Goal: Find specific page/section: Find specific page/section

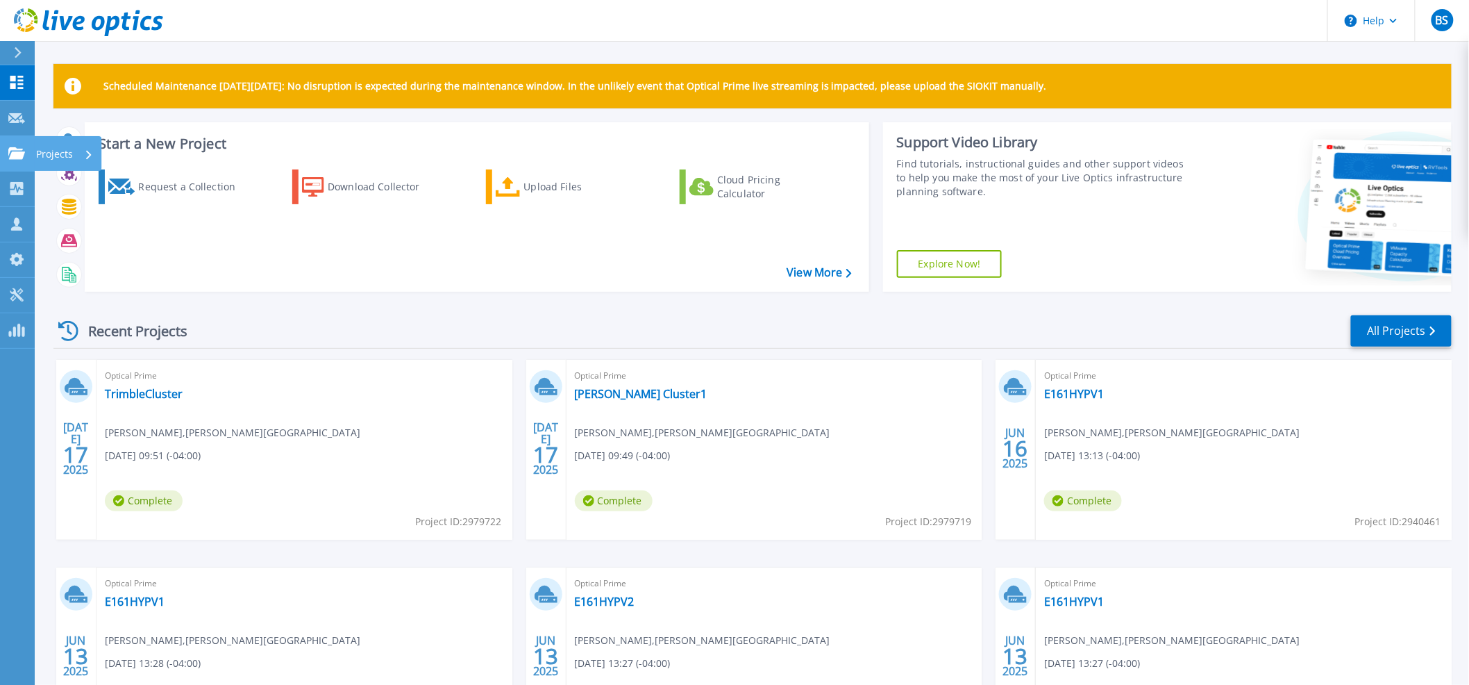
click at [12, 157] on icon at bounding box center [16, 153] width 17 height 12
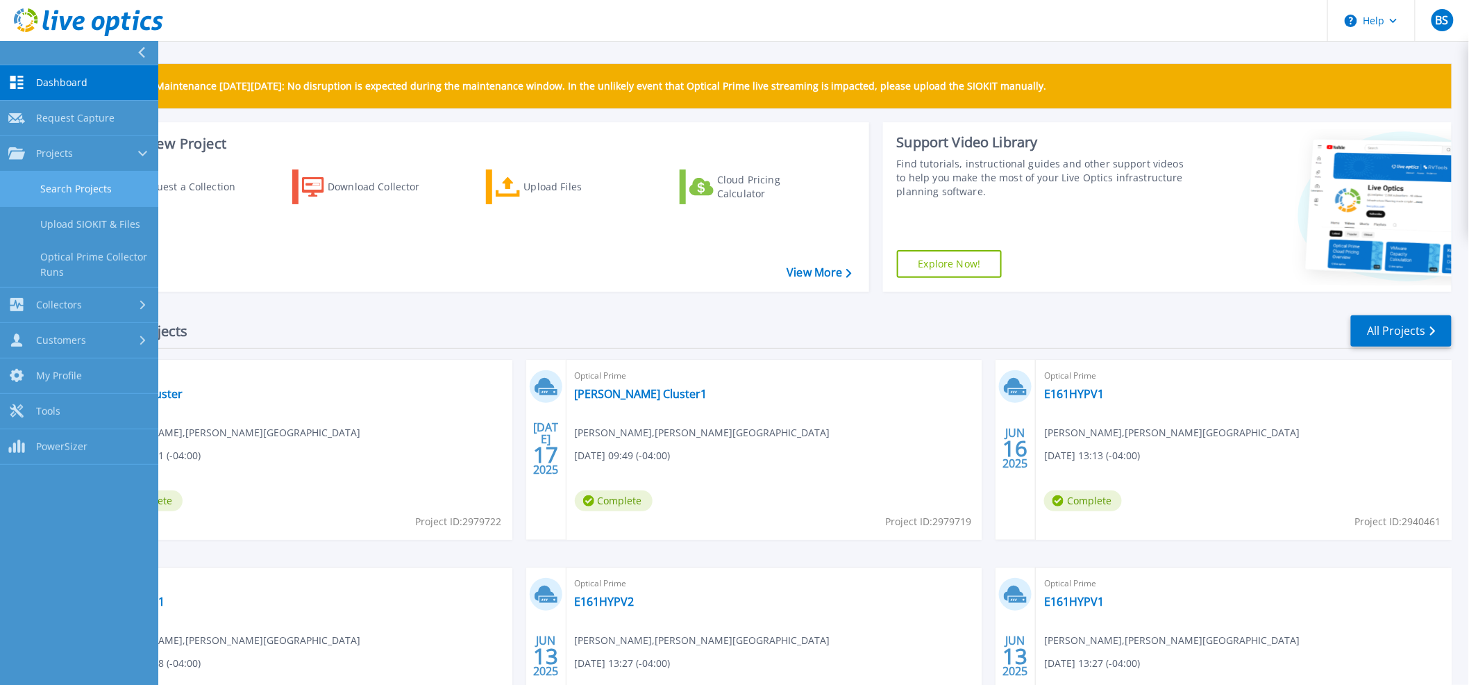
click at [59, 196] on link "Search Projects" at bounding box center [79, 188] width 158 height 35
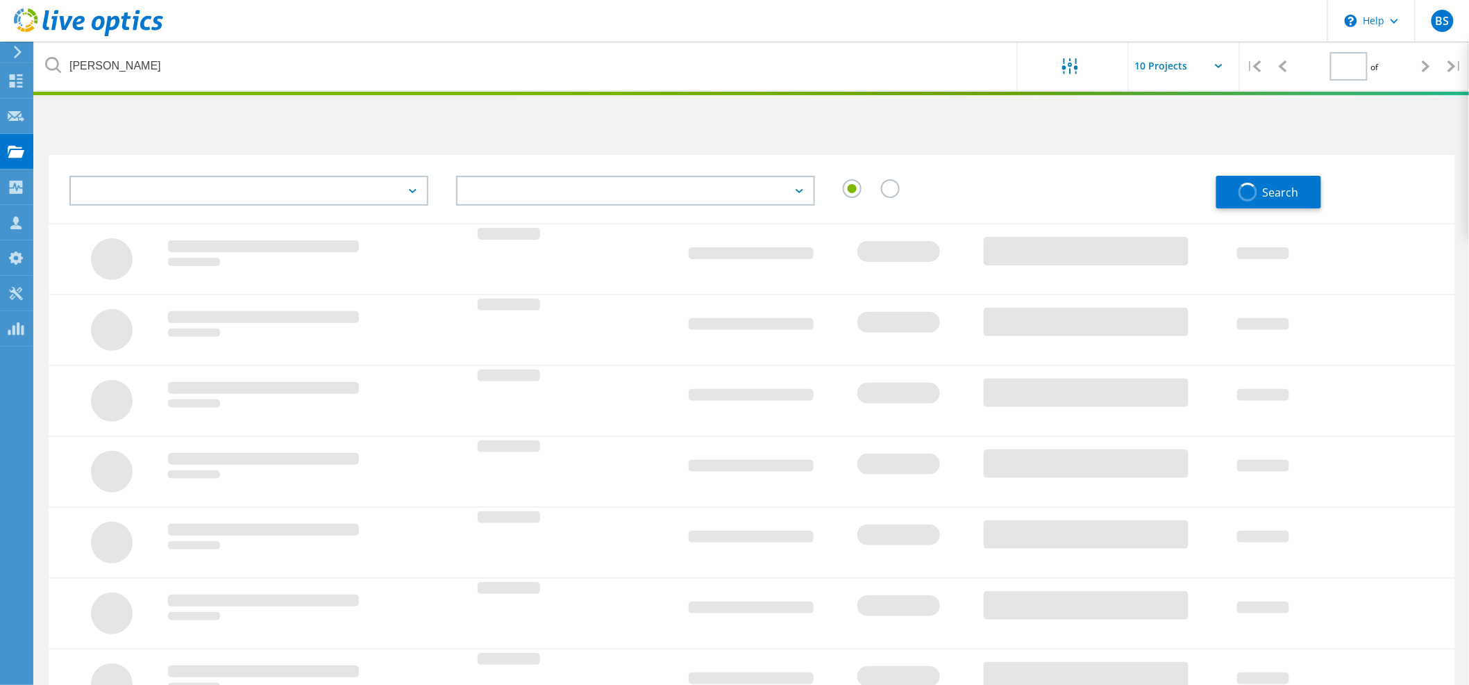
type input "1"
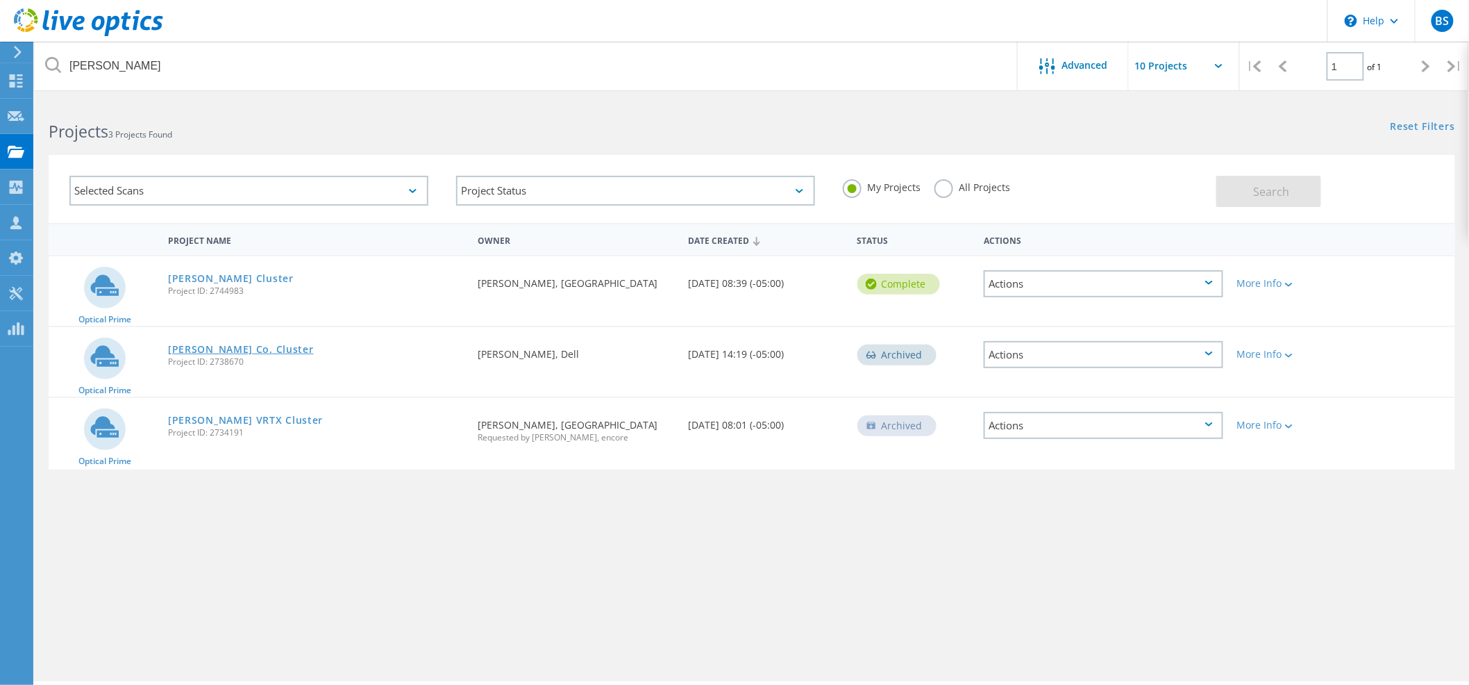
click at [213, 348] on link "[PERSON_NAME] Co. Cluster" at bounding box center [241, 349] width 146 height 10
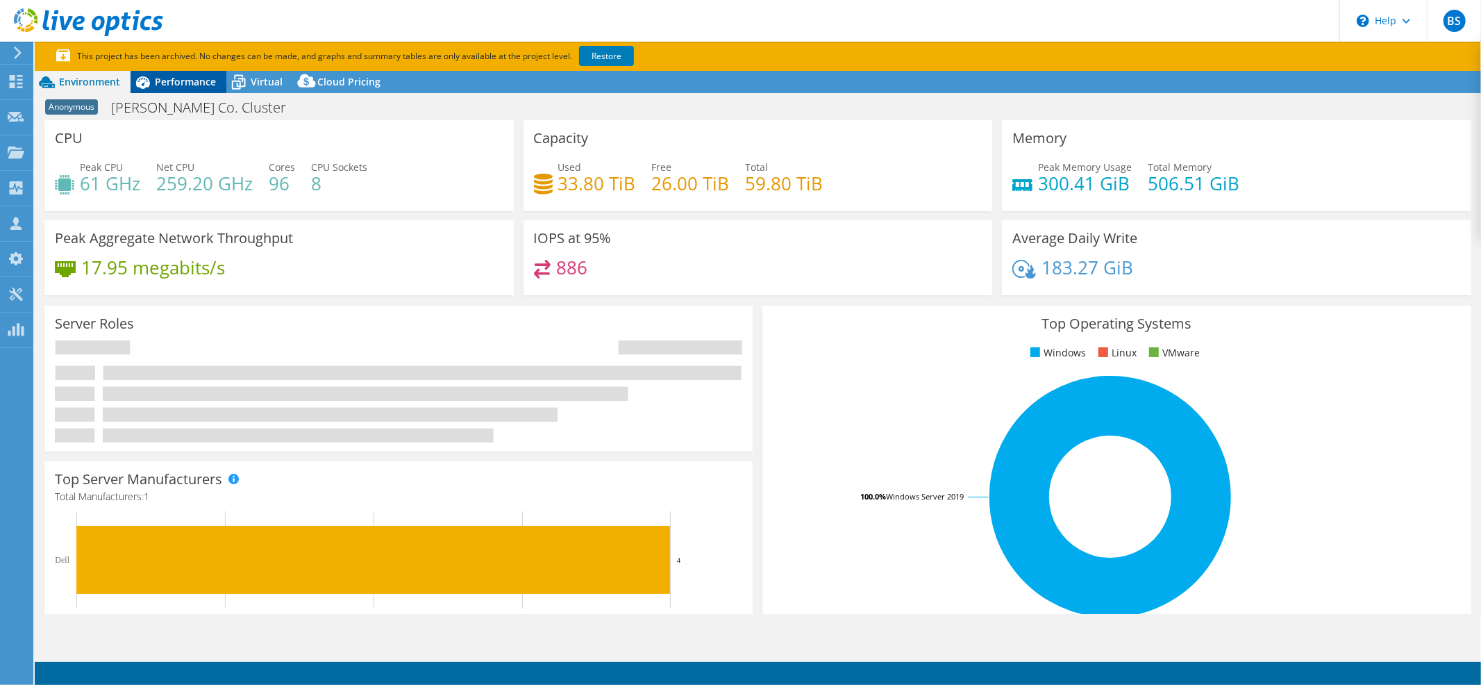
click at [183, 73] on div "Performance" at bounding box center [179, 82] width 96 height 22
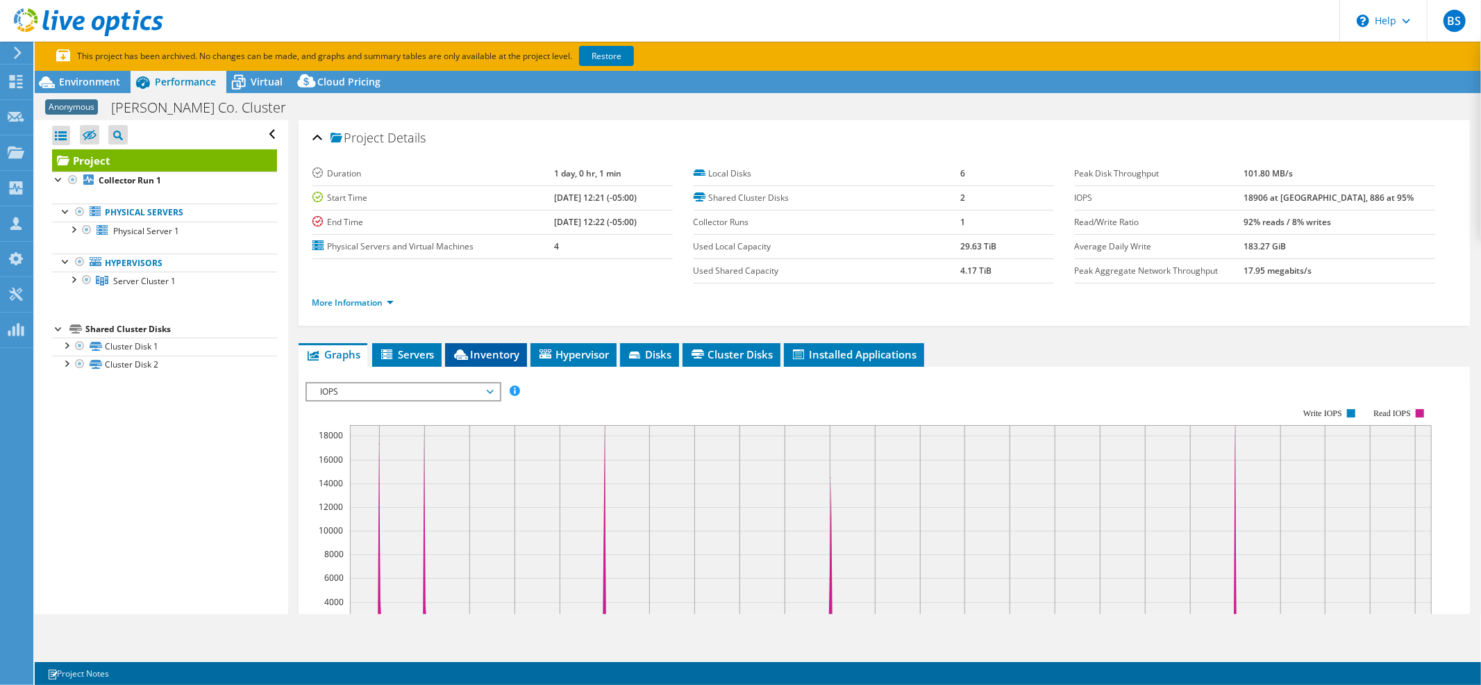
click at [509, 351] on span "Inventory" at bounding box center [486, 354] width 68 height 14
